Goal: Obtain resource: Download file/media

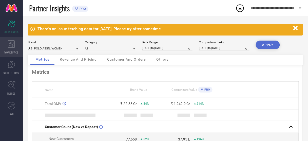
click at [9, 42] on icon at bounding box center [11, 44] width 7 height 8
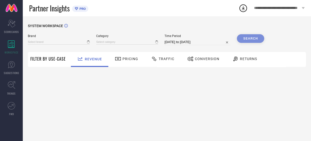
type input "ARROW SPORT"
type input "All"
click at [57, 44] on input at bounding box center [59, 41] width 62 height 5
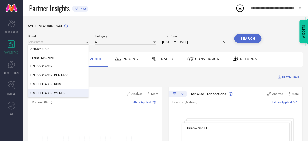
click at [56, 93] on span "U.S. POLO ASSN. WOMEN" at bounding box center [47, 93] width 35 height 4
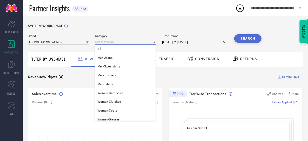
click at [108, 43] on input at bounding box center [125, 41] width 61 height 5
click at [107, 49] on div "All" at bounding box center [125, 49] width 61 height 9
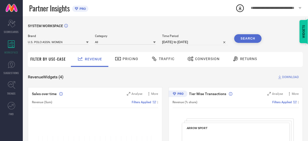
select select "7"
select select "2025"
select select "8"
select select "2025"
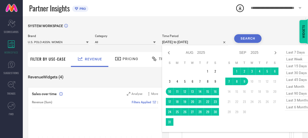
click at [170, 42] on input "[DATE] to [DATE]" at bounding box center [195, 42] width 66 height 6
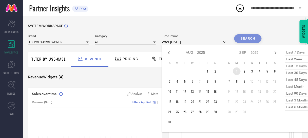
click at [236, 70] on td "1" at bounding box center [237, 71] width 8 height 8
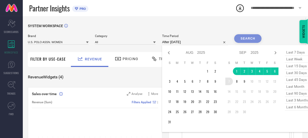
type input "[DATE] to [DATE]"
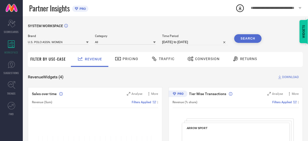
click at [240, 40] on button "Search" at bounding box center [247, 38] width 27 height 9
click at [206, 58] on span "Conversion" at bounding box center [207, 59] width 25 height 4
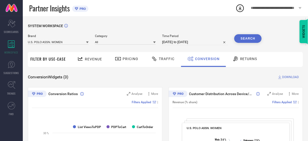
click at [287, 76] on span "DOWNLOAD" at bounding box center [290, 76] width 17 height 5
